Goal: Transaction & Acquisition: Purchase product/service

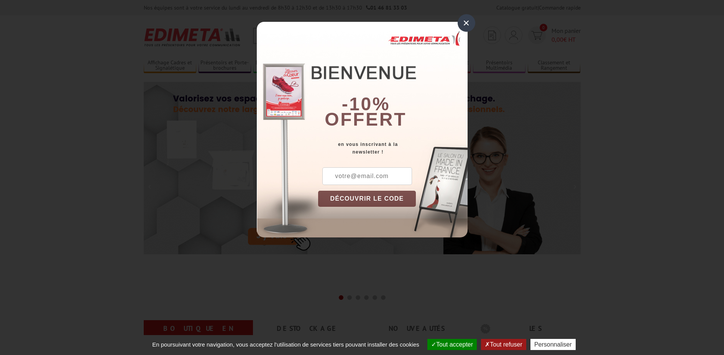
click at [469, 21] on div "×" at bounding box center [467, 23] width 18 height 18
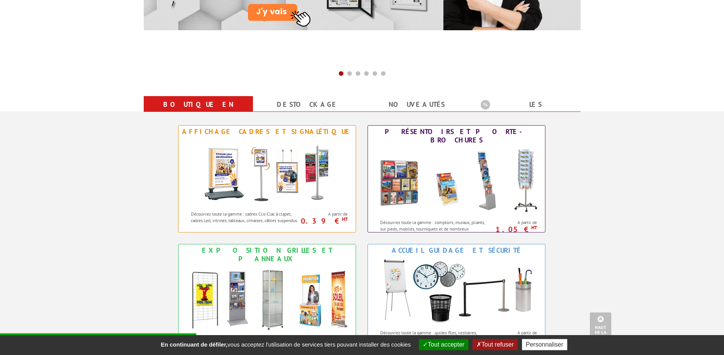
scroll to position [252, 0]
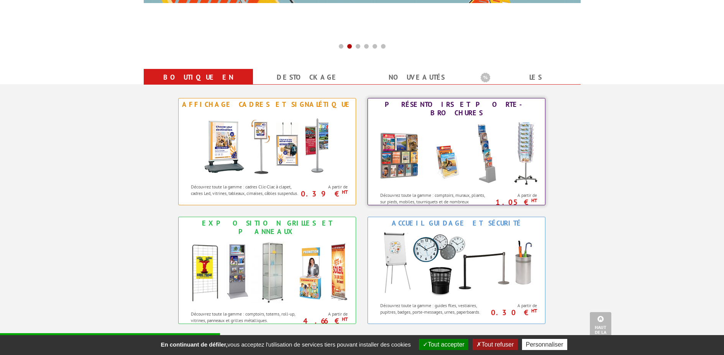
click at [452, 156] on img at bounding box center [456, 153] width 169 height 69
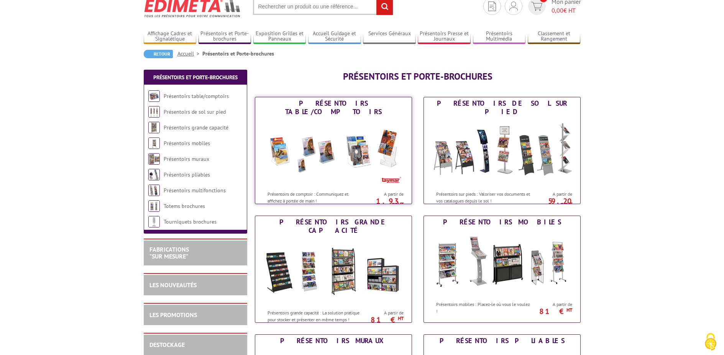
scroll to position [31, 0]
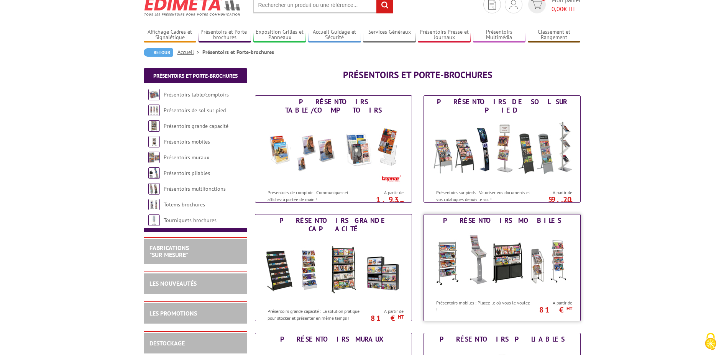
click at [535, 266] on img at bounding box center [502, 261] width 142 height 69
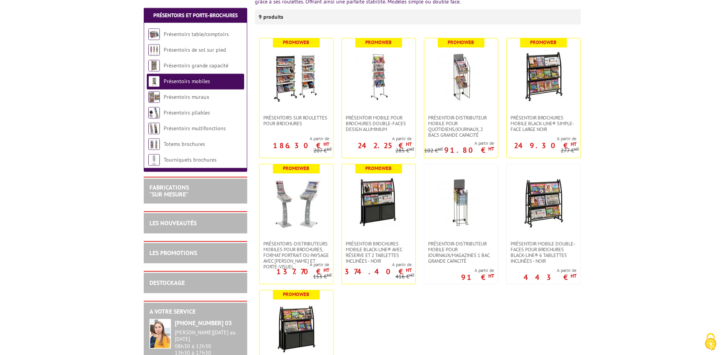
scroll to position [141, 0]
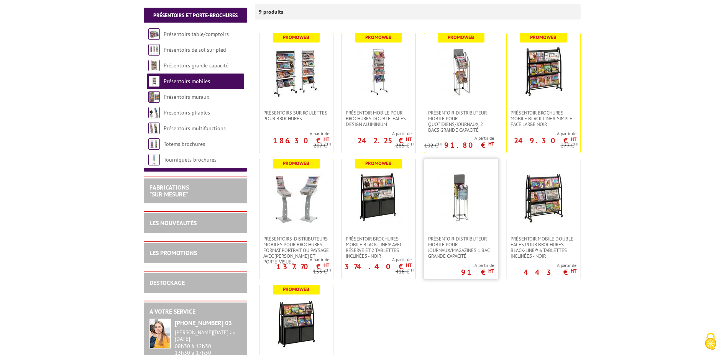
click at [467, 212] on img at bounding box center [461, 198] width 54 height 54
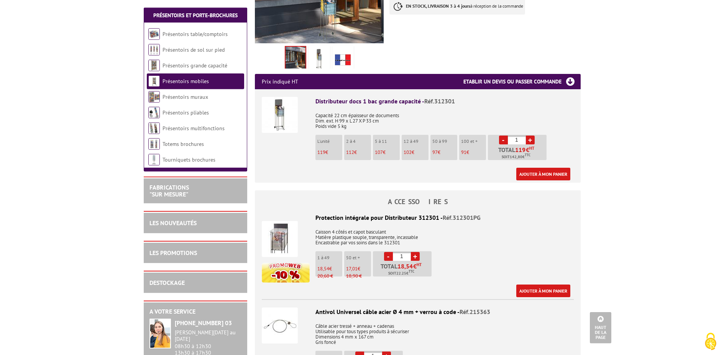
scroll to position [221, 0]
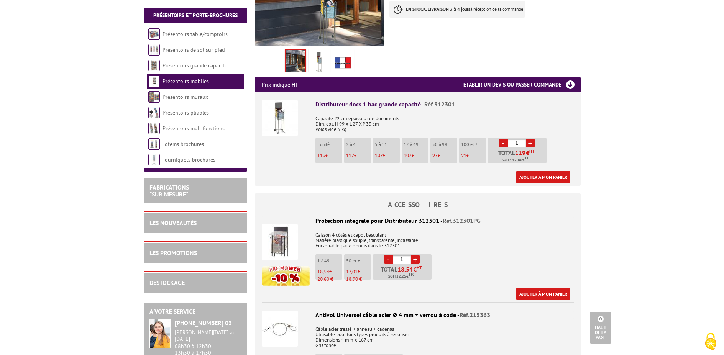
click at [271, 239] on img at bounding box center [280, 242] width 36 height 36
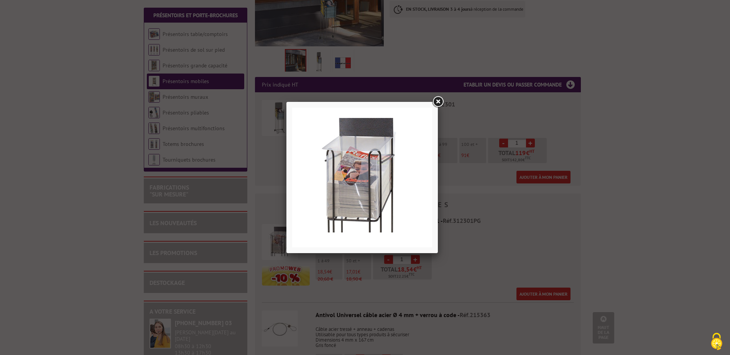
click at [438, 102] on link at bounding box center [438, 102] width 14 height 14
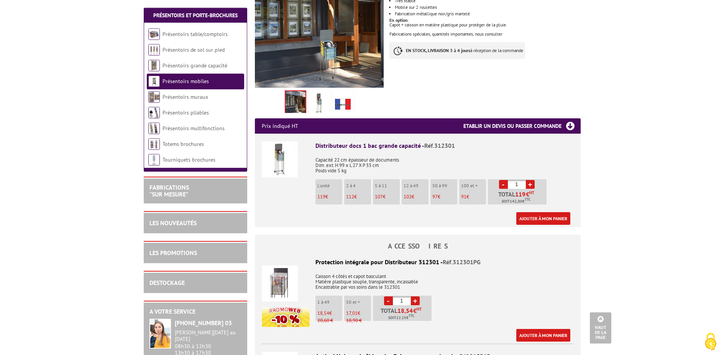
scroll to position [166, 0]
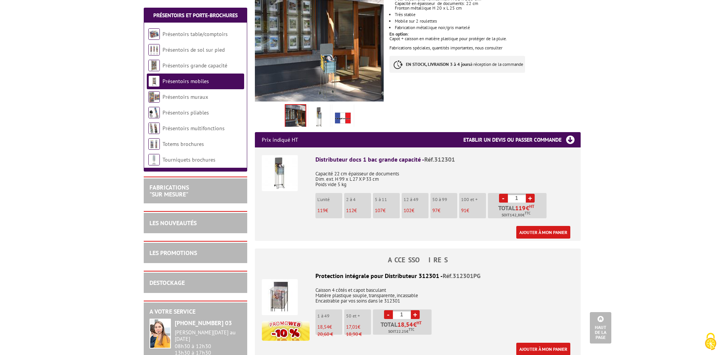
click at [283, 175] on img at bounding box center [280, 173] width 36 height 36
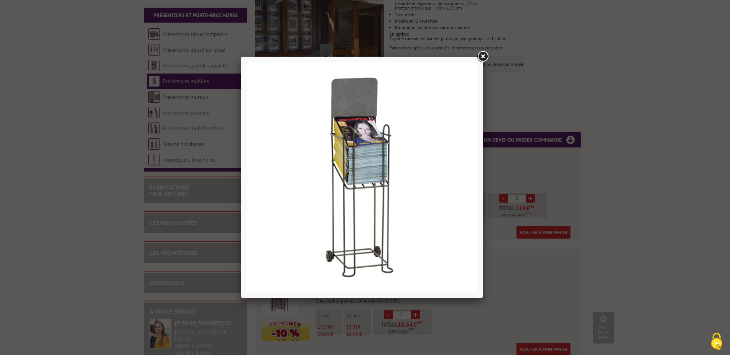
click at [483, 57] on link at bounding box center [483, 57] width 14 height 14
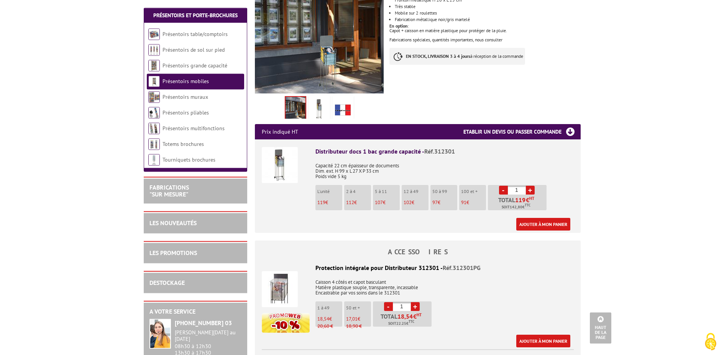
scroll to position [184, 0]
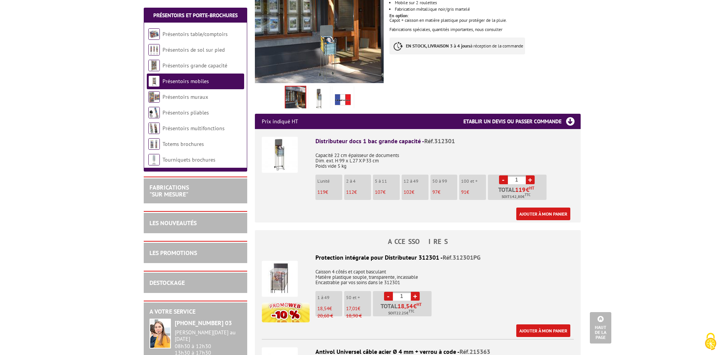
drag, startPoint x: 522, startPoint y: 179, endPoint x: 507, endPoint y: 180, distance: 15.0
click at [508, 180] on input "1" at bounding box center [517, 180] width 18 height 9
type input "100"
click at [623, 186] on body "Nos équipes sont à votre service du lundi au vendredi de 8h30 à 12h30 et de 13h…" at bounding box center [362, 328] width 724 height 1025
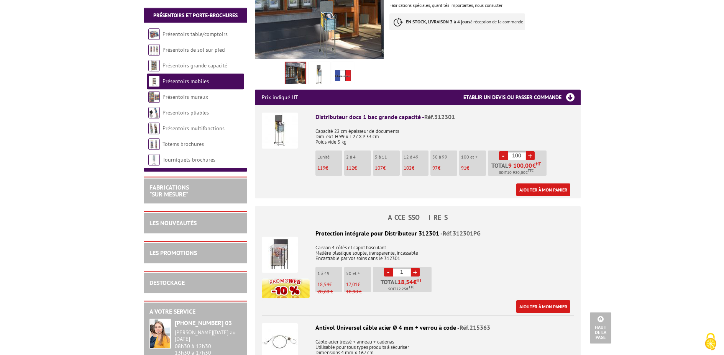
scroll to position [215, 0]
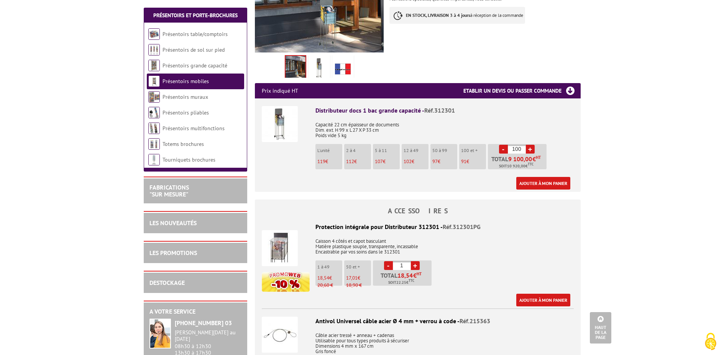
drag, startPoint x: 405, startPoint y: 268, endPoint x: 397, endPoint y: 267, distance: 8.1
click at [397, 267] on input "1" at bounding box center [402, 265] width 18 height 9
type input "100"
click at [657, 247] on body "Nos équipes sont à votre service du lundi au vendredi de 8h30 à 12h30 et de 13h…" at bounding box center [362, 297] width 724 height 1025
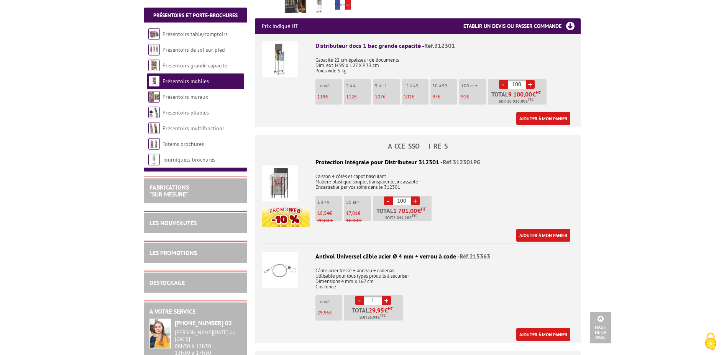
scroll to position [282, 0]
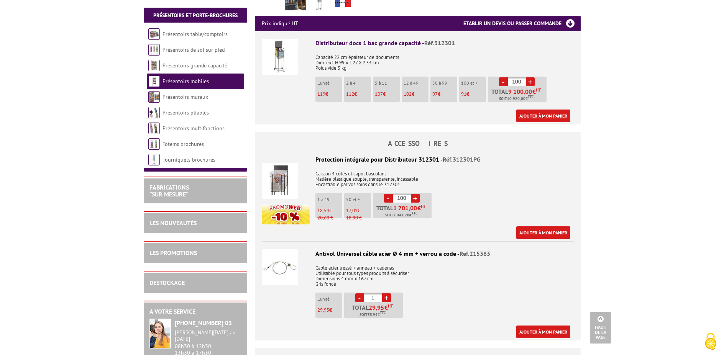
click at [549, 113] on link "Ajouter à mon panier" at bounding box center [543, 116] width 54 height 13
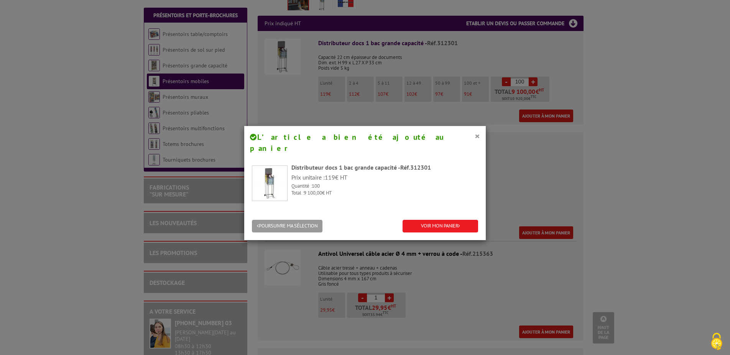
click at [557, 165] on div "× L’article a bien été ajouté au panier Distributeur docs 1 bac grande capacité…" at bounding box center [365, 177] width 730 height 355
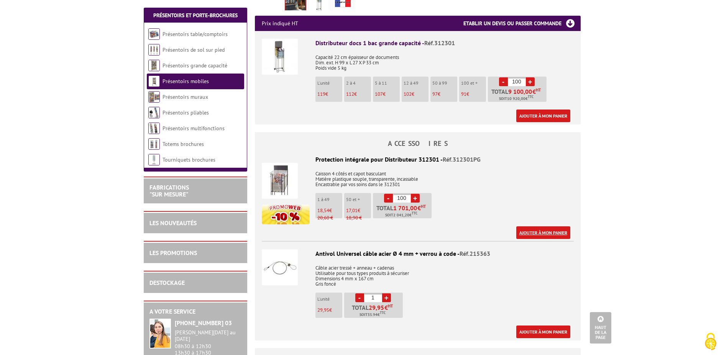
click at [546, 234] on link "Ajouter à mon panier" at bounding box center [543, 233] width 54 height 13
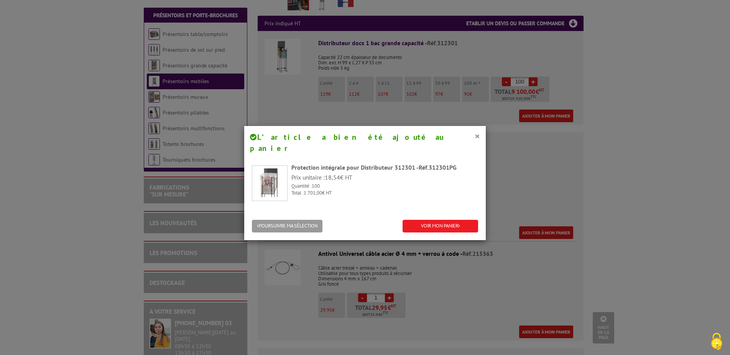
click at [543, 183] on div "× L’article a bien été ajouté au panier Protection intégrale pour Distributeur …" at bounding box center [365, 177] width 730 height 355
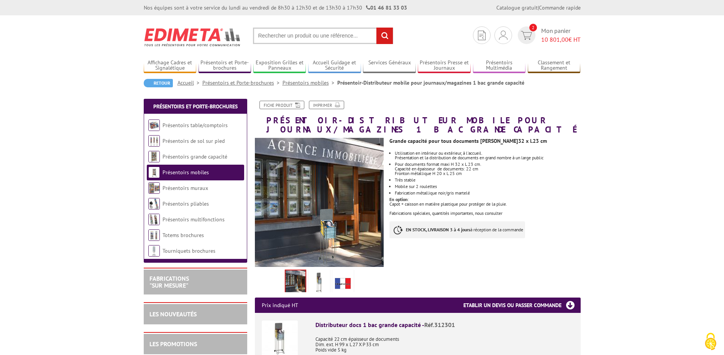
scroll to position [67, 0]
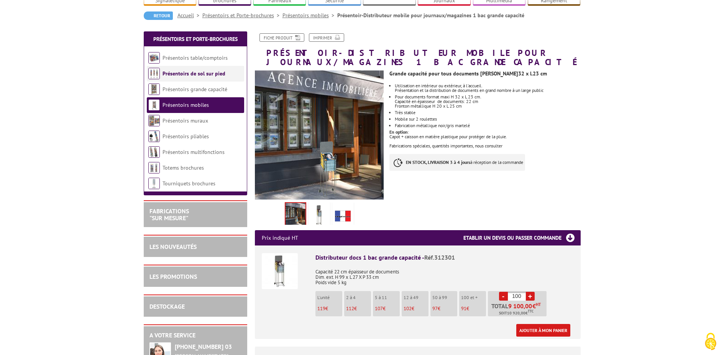
click at [186, 74] on link "Présentoirs de sol sur pied" at bounding box center [194, 73] width 63 height 7
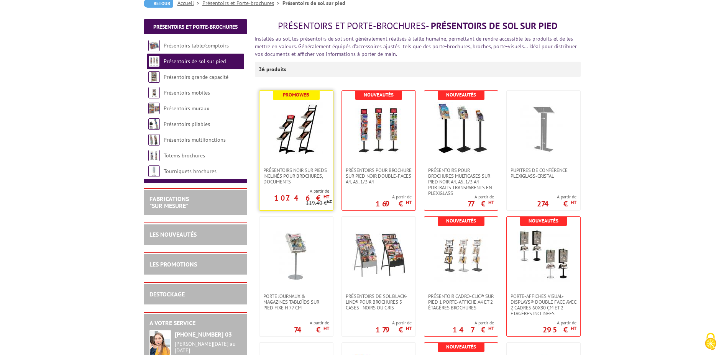
scroll to position [110, 0]
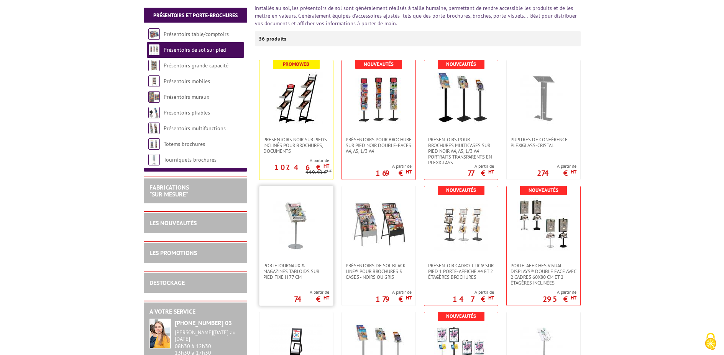
click at [299, 232] on img at bounding box center [297, 225] width 54 height 54
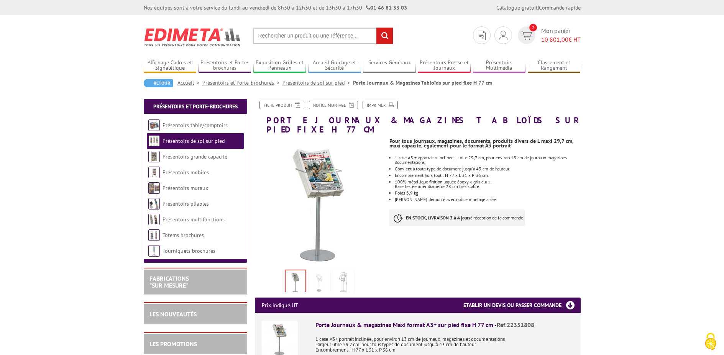
click at [321, 271] on img at bounding box center [319, 283] width 18 height 24
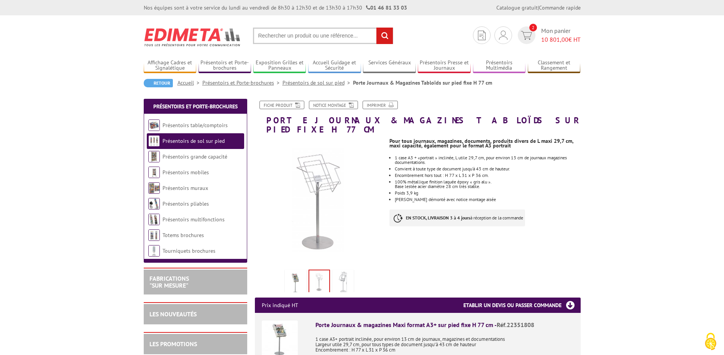
click at [344, 271] on img at bounding box center [343, 283] width 18 height 24
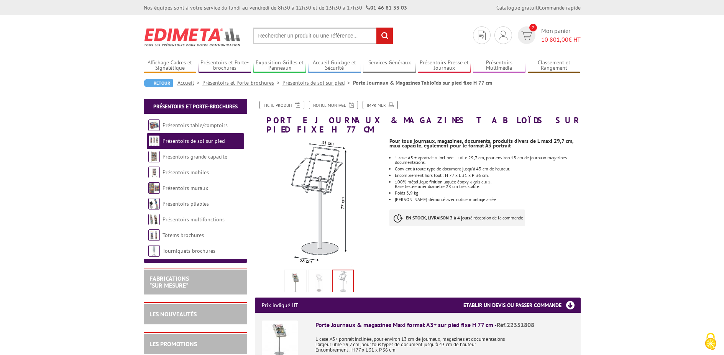
click at [327, 275] on img at bounding box center [319, 283] width 18 height 24
